Goal: Task Accomplishment & Management: Manage account settings

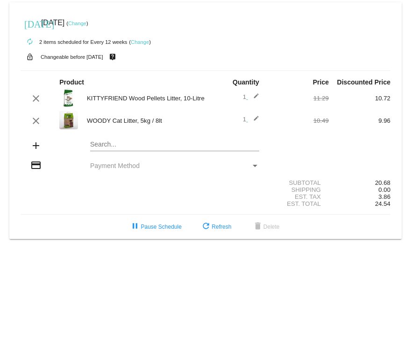
click at [254, 165] on div "Payment Method" at bounding box center [254, 166] width 5 height 2
click at [113, 166] on span "Payment Method" at bounding box center [114, 165] width 49 height 7
click at [254, 165] on div "Payment Method" at bounding box center [254, 166] width 5 height 2
click at [254, 161] on div "credit_card Payment Method" at bounding box center [206, 166] width 370 height 13
click at [115, 143] on mat-card "[DATE] [DATE] ( Change ) autorenew 2 items scheduled for Every 12 weeks ( Chang…" at bounding box center [205, 120] width 392 height 237
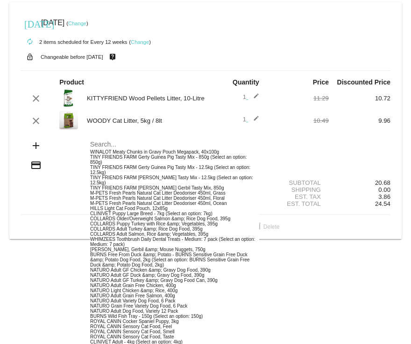
click at [69, 168] on div "credit_card Payment Method" at bounding box center [206, 166] width 370 height 13
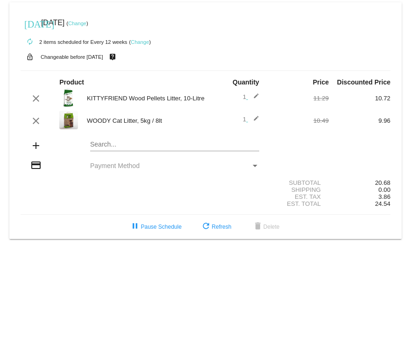
click at [114, 167] on span "Payment Method" at bounding box center [114, 165] width 49 height 7
click at [253, 165] on div "Payment Method" at bounding box center [254, 166] width 5 height 2
